Goal: Task Accomplishment & Management: Use online tool/utility

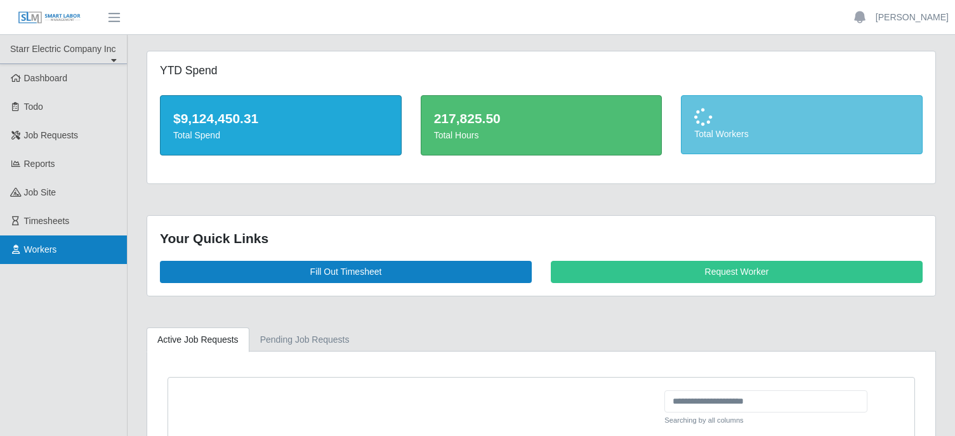
click at [43, 245] on span "Workers" at bounding box center [40, 249] width 33 height 10
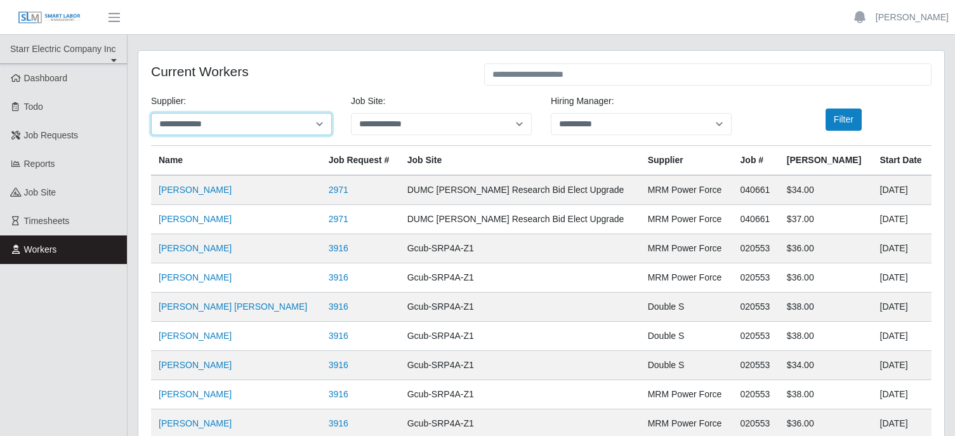
click at [249, 126] on select "**********" at bounding box center [241, 124] width 181 height 22
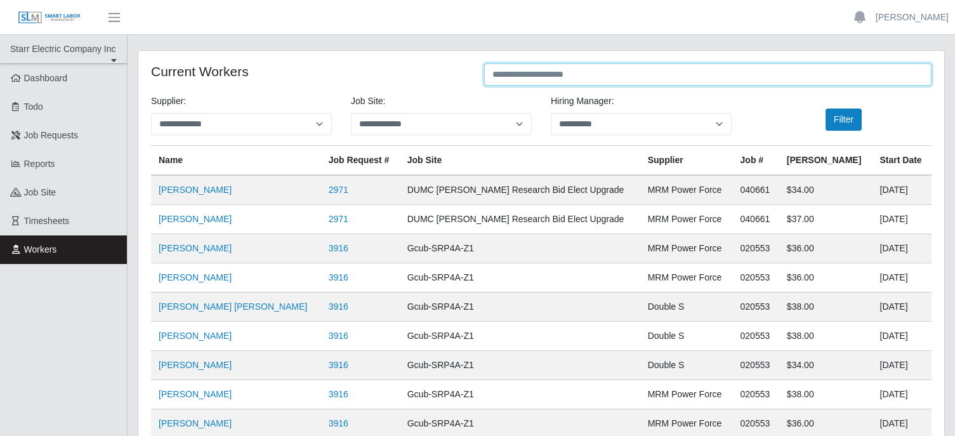
click at [498, 74] on input "text" at bounding box center [707, 74] width 447 height 22
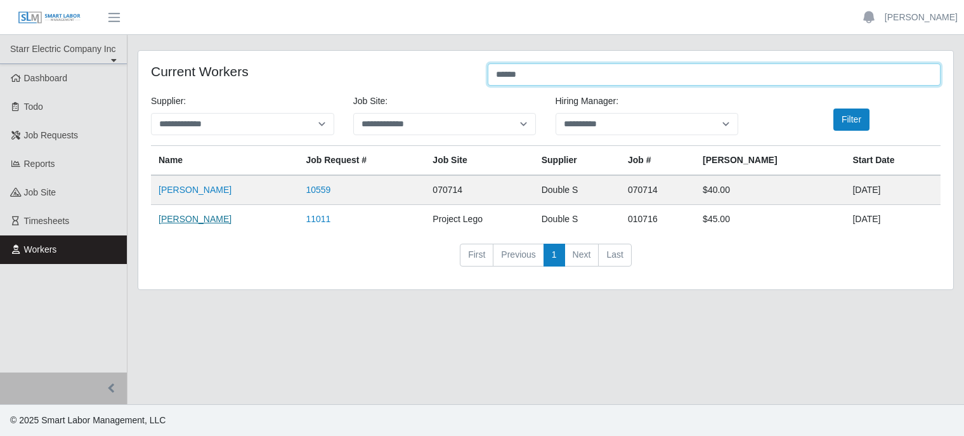
type input "******"
